Goal: Information Seeking & Learning: Learn about a topic

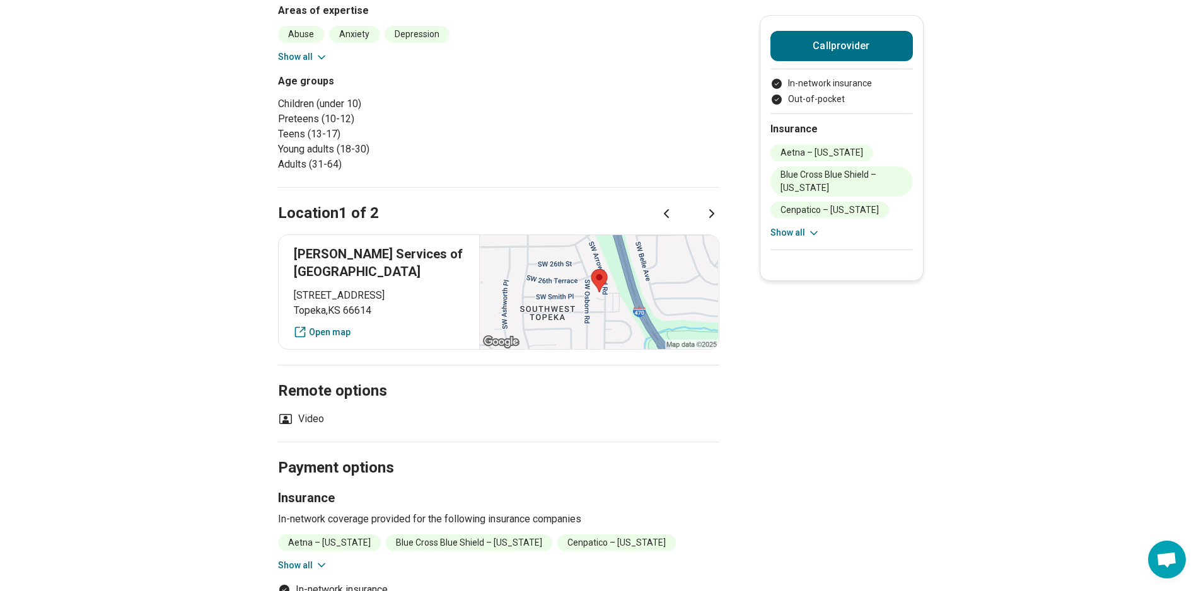
scroll to position [504, 0]
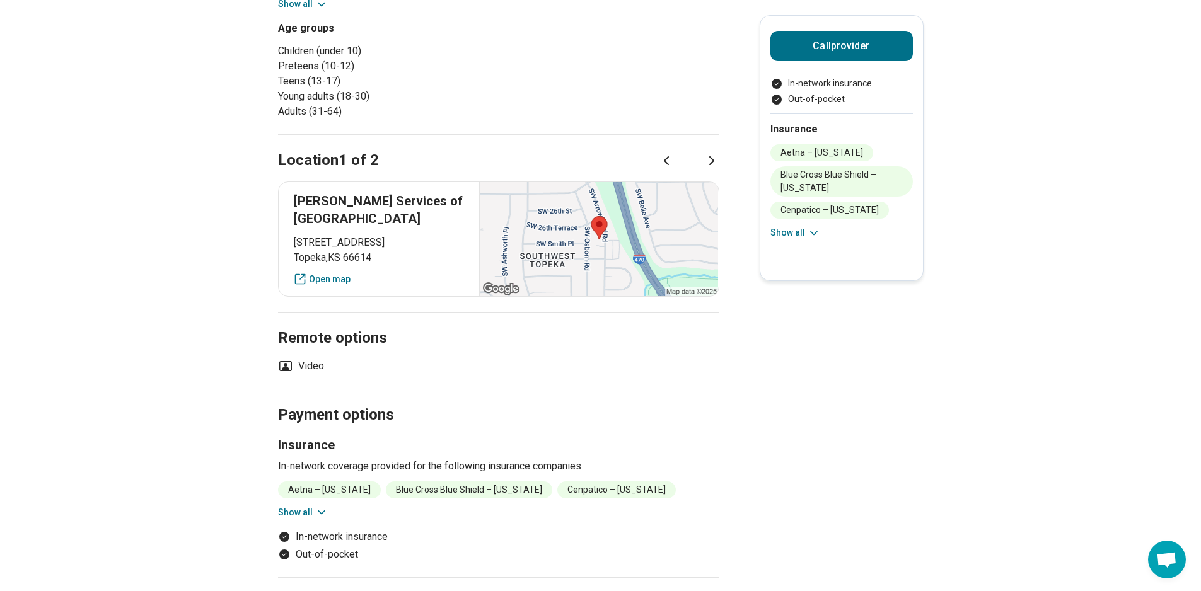
click at [717, 164] on icon at bounding box center [711, 160] width 15 height 15
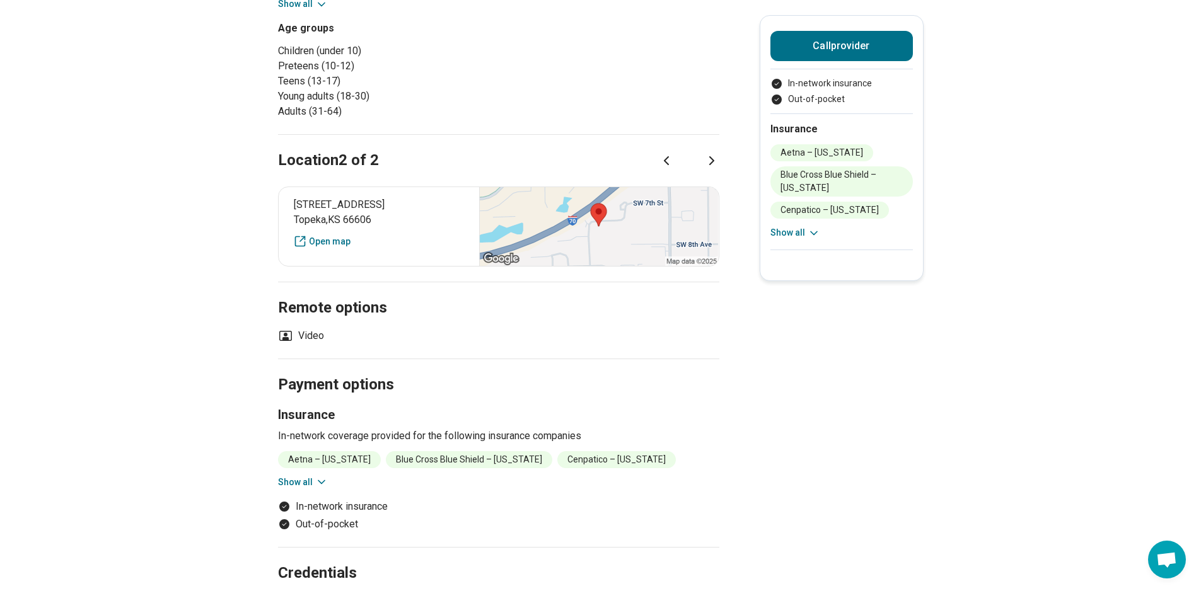
click at [668, 160] on icon at bounding box center [666, 160] width 15 height 15
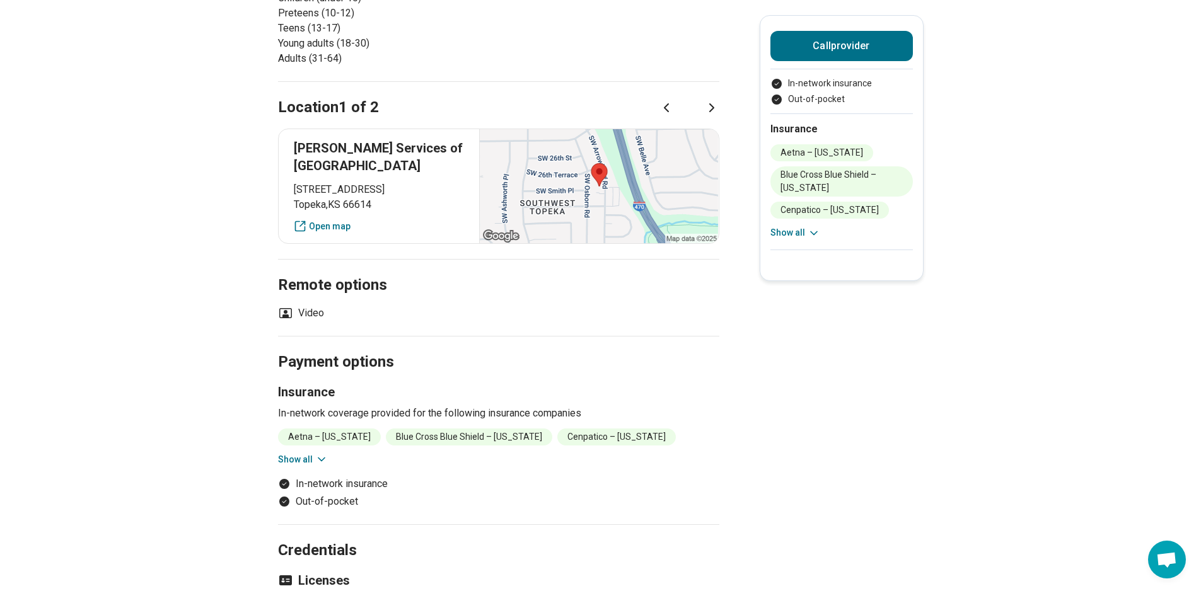
scroll to position [694, 0]
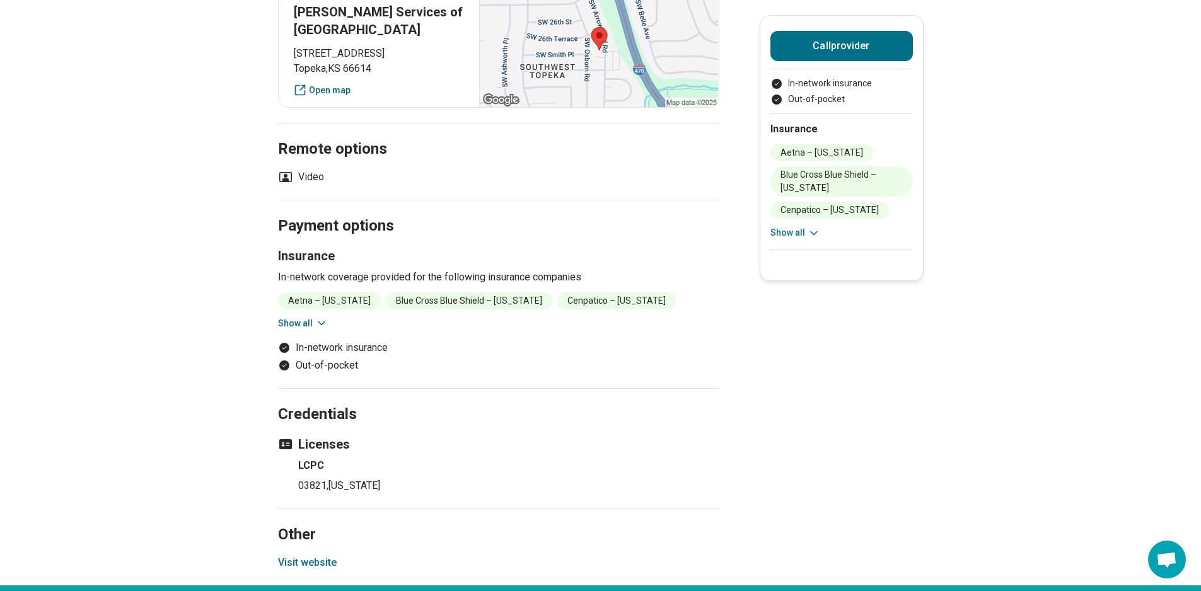
click at [317, 319] on button "Show all" at bounding box center [303, 323] width 50 height 13
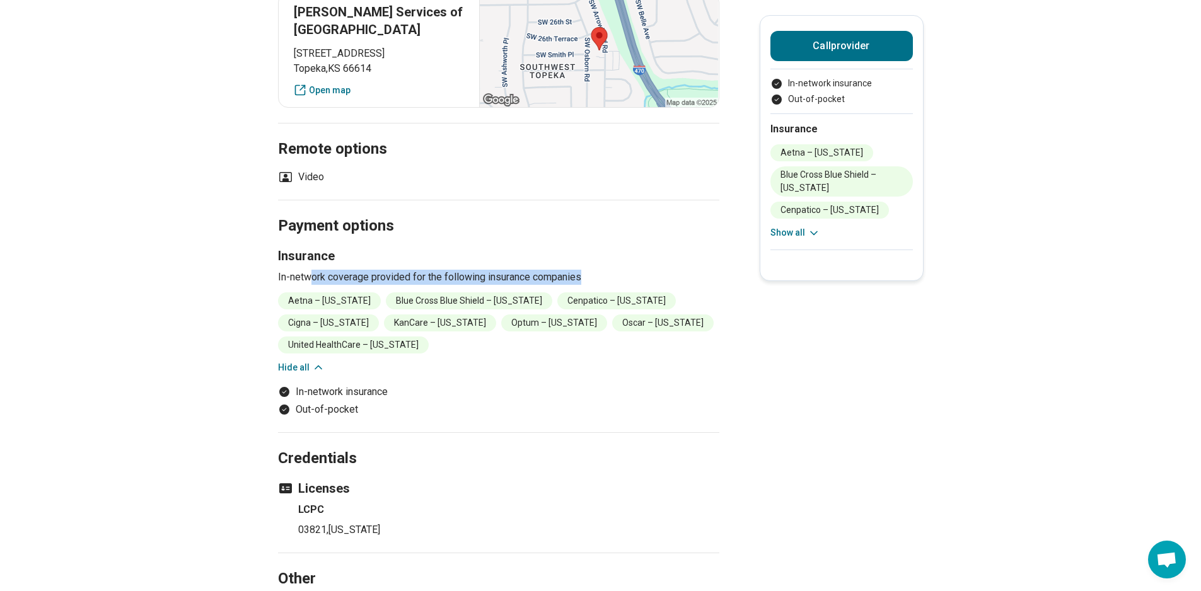
drag, startPoint x: 316, startPoint y: 276, endPoint x: 658, endPoint y: 282, distance: 342.4
click at [658, 282] on p "In-network coverage provided for the following insurance companies" at bounding box center [498, 277] width 441 height 15
click at [661, 274] on p "In-network coverage provided for the following insurance companies" at bounding box center [498, 277] width 441 height 15
drag, startPoint x: 676, startPoint y: 327, endPoint x: 533, endPoint y: 340, distance: 143.7
click at [536, 340] on div "Aetna – [US_STATE] Blue Cross Blue Shield – [US_STATE] Cenpatico – [US_STATE] C…" at bounding box center [498, 334] width 441 height 82
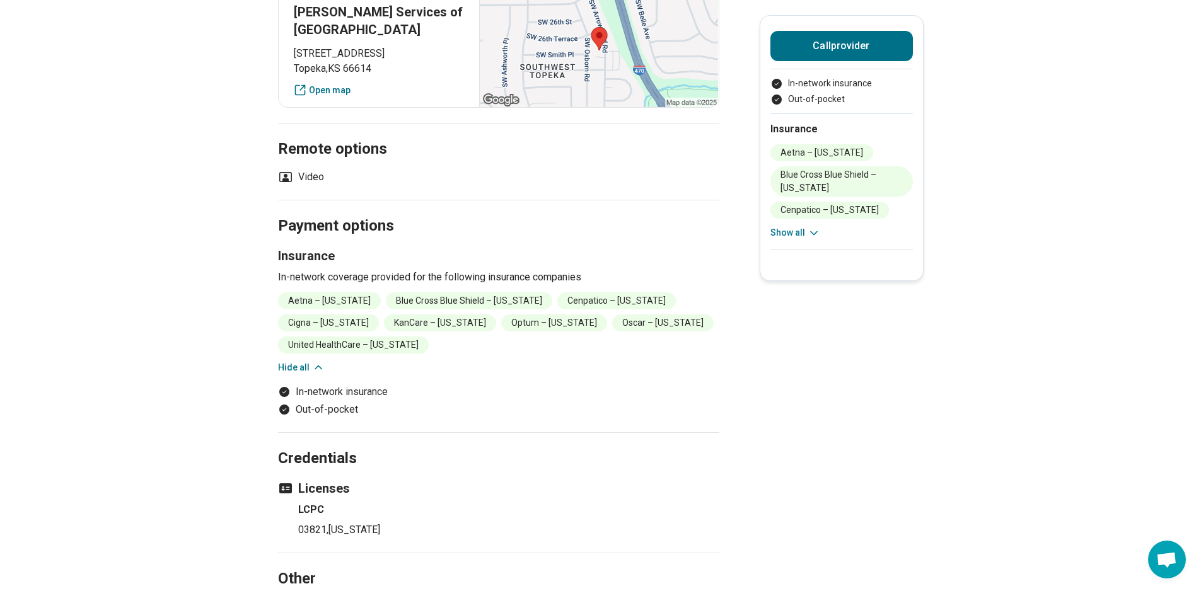
click at [525, 356] on section "Payment options Insurance In-network coverage provided for the following insura…" at bounding box center [498, 316] width 441 height 233
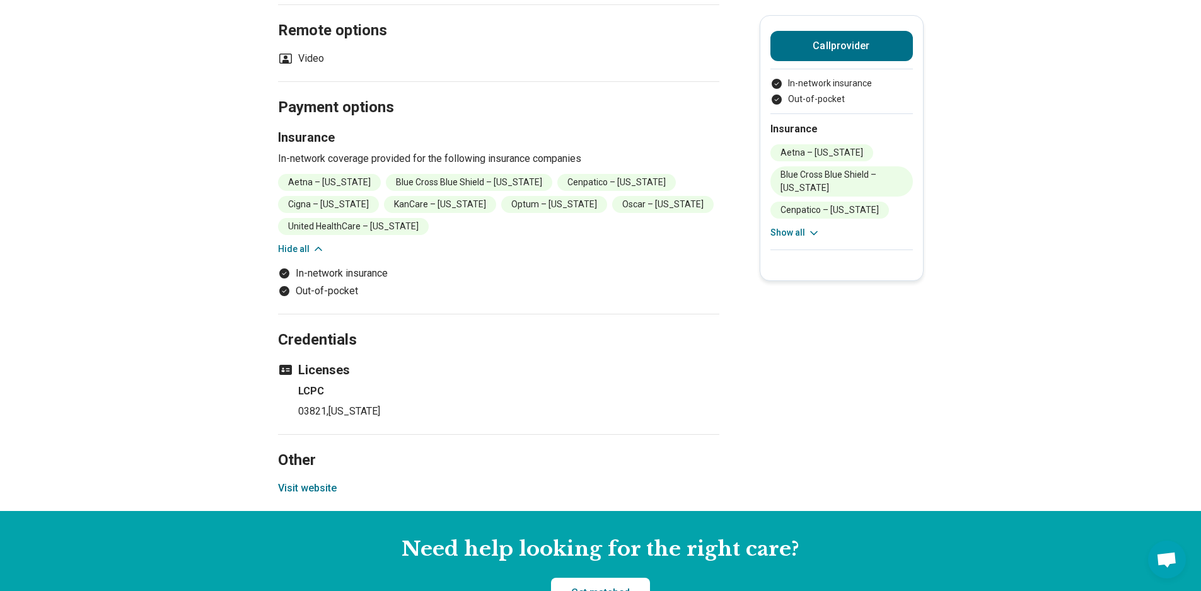
scroll to position [820, 0]
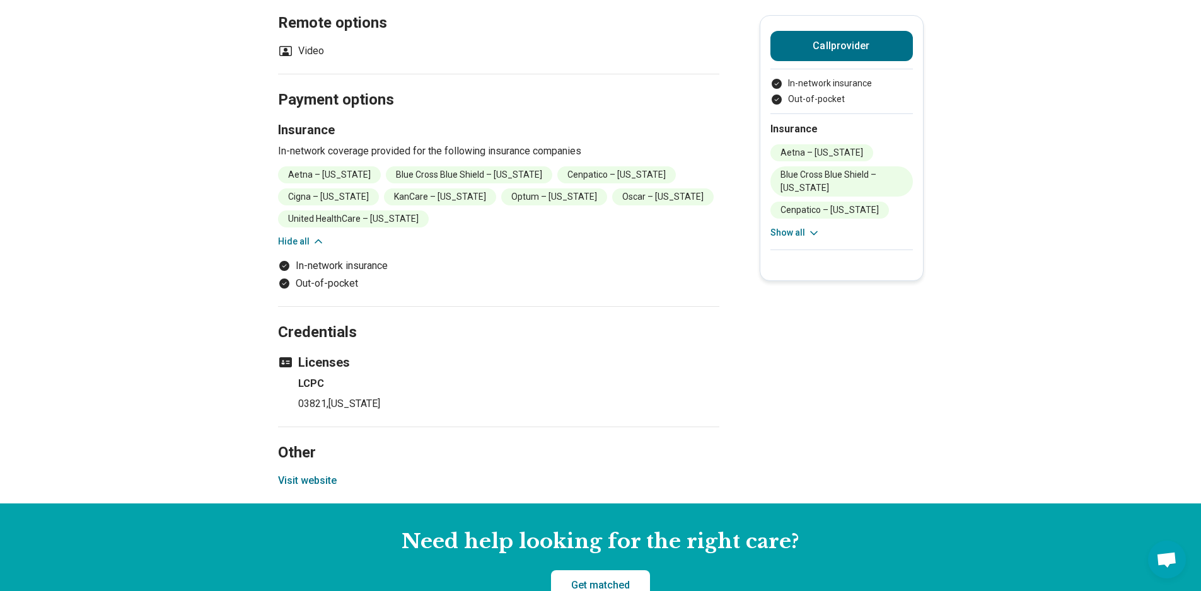
click at [319, 473] on button "Visit website" at bounding box center [307, 480] width 59 height 15
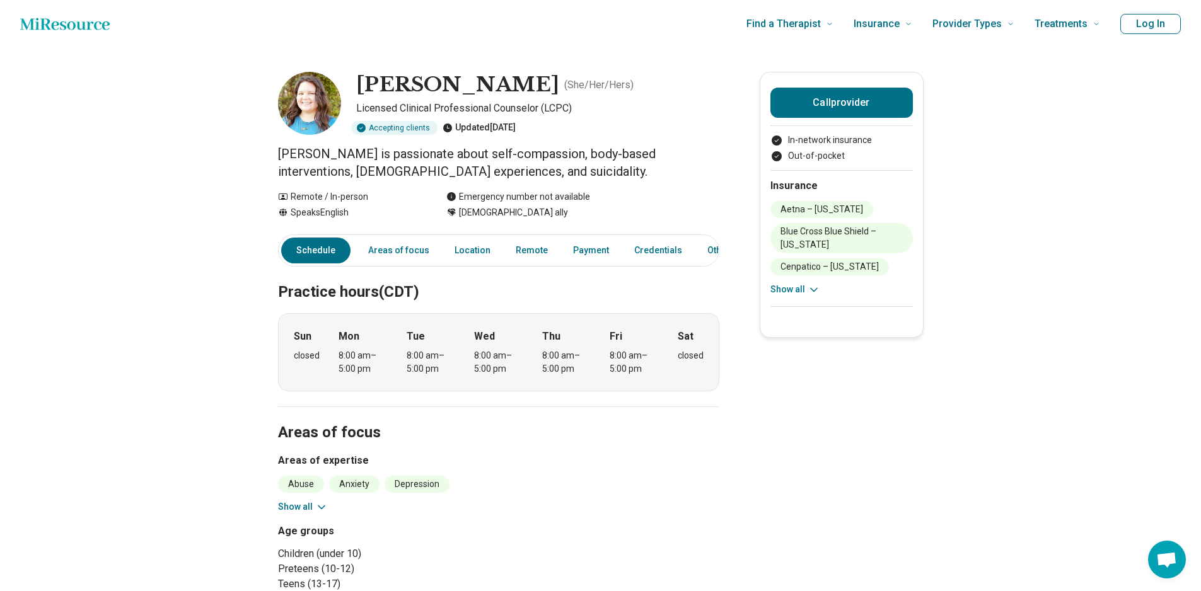
scroll to position [0, 0]
click at [317, 113] on img at bounding box center [309, 104] width 63 height 63
click at [395, 246] on link "Areas of focus" at bounding box center [399, 252] width 76 height 26
click at [707, 248] on link "Other" at bounding box center [722, 252] width 45 height 26
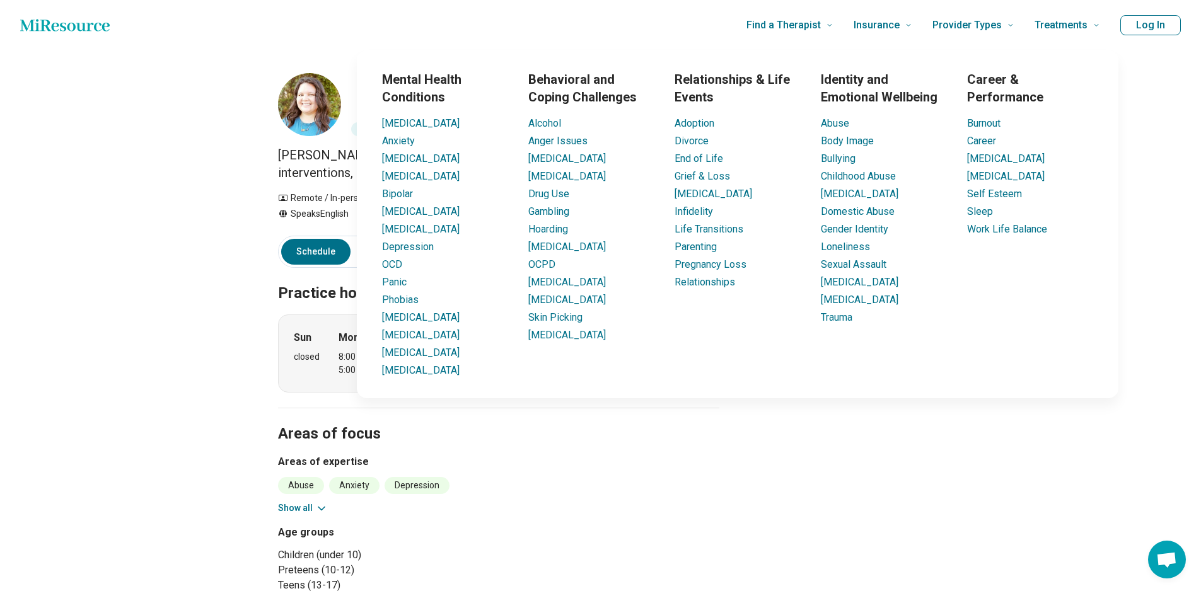
drag, startPoint x: 571, startPoint y: 490, endPoint x: 567, endPoint y: 472, distance: 18.7
click at [571, 490] on ul "Abuse Anxiety [MEDICAL_DATA] [MEDICAL_DATA] ([MEDICAL_DATA]) Self-Esteem Sexual…" at bounding box center [498, 485] width 441 height 17
